Goal: Task Accomplishment & Management: Manage account settings

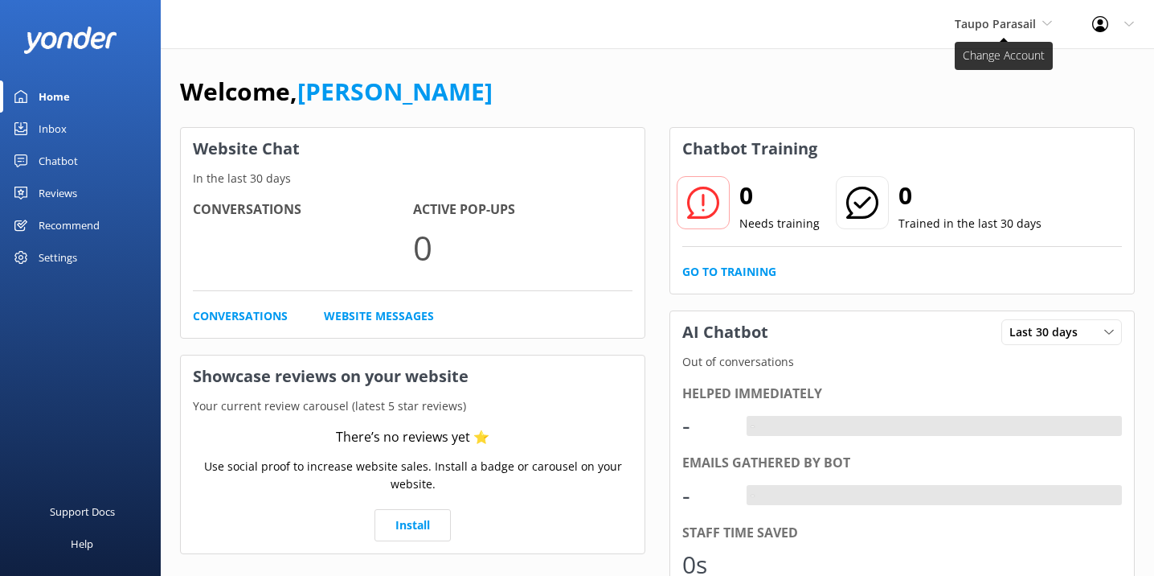
click at [1022, 28] on span "Taupo Parasail" at bounding box center [995, 23] width 81 height 15
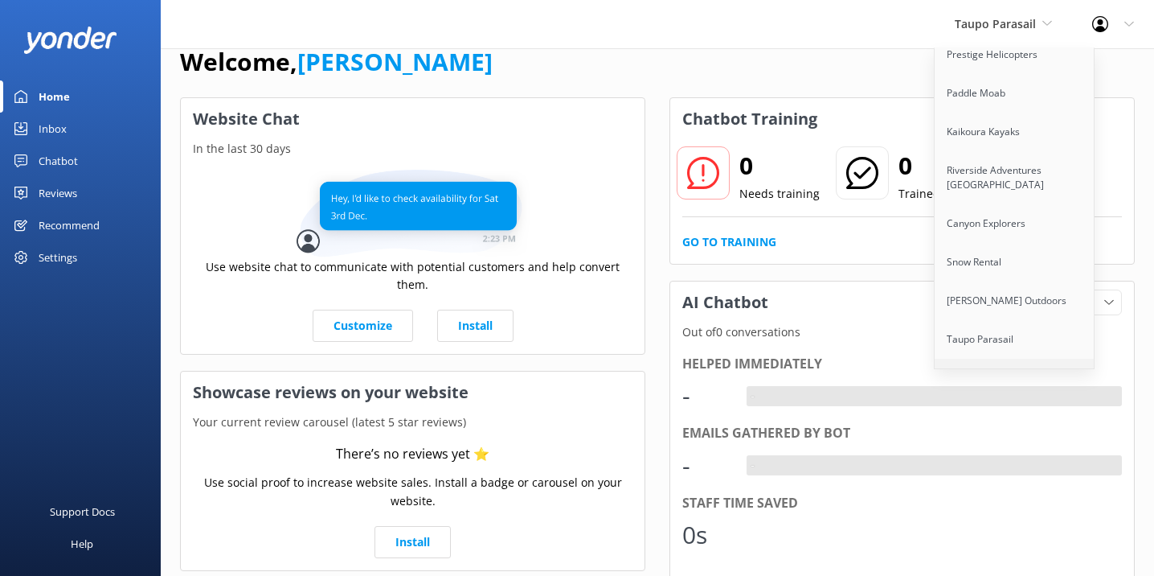
scroll to position [69, 0]
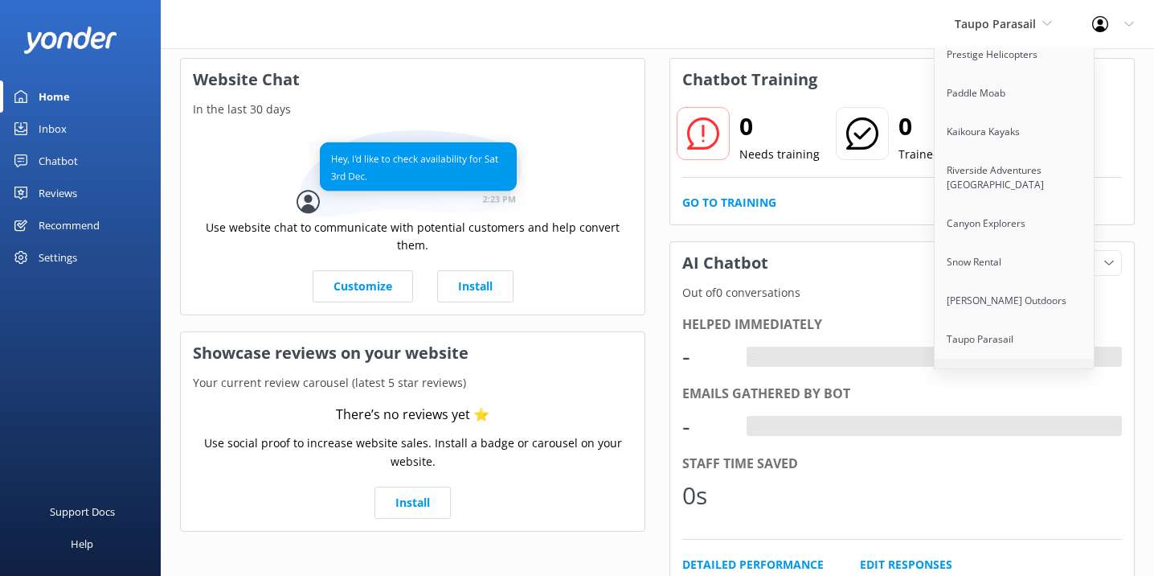
click at [1007, 359] on link "Scenic Tours & Adventures" at bounding box center [1015, 378] width 161 height 39
